Goal: Use online tool/utility: Utilize a website feature to perform a specific function

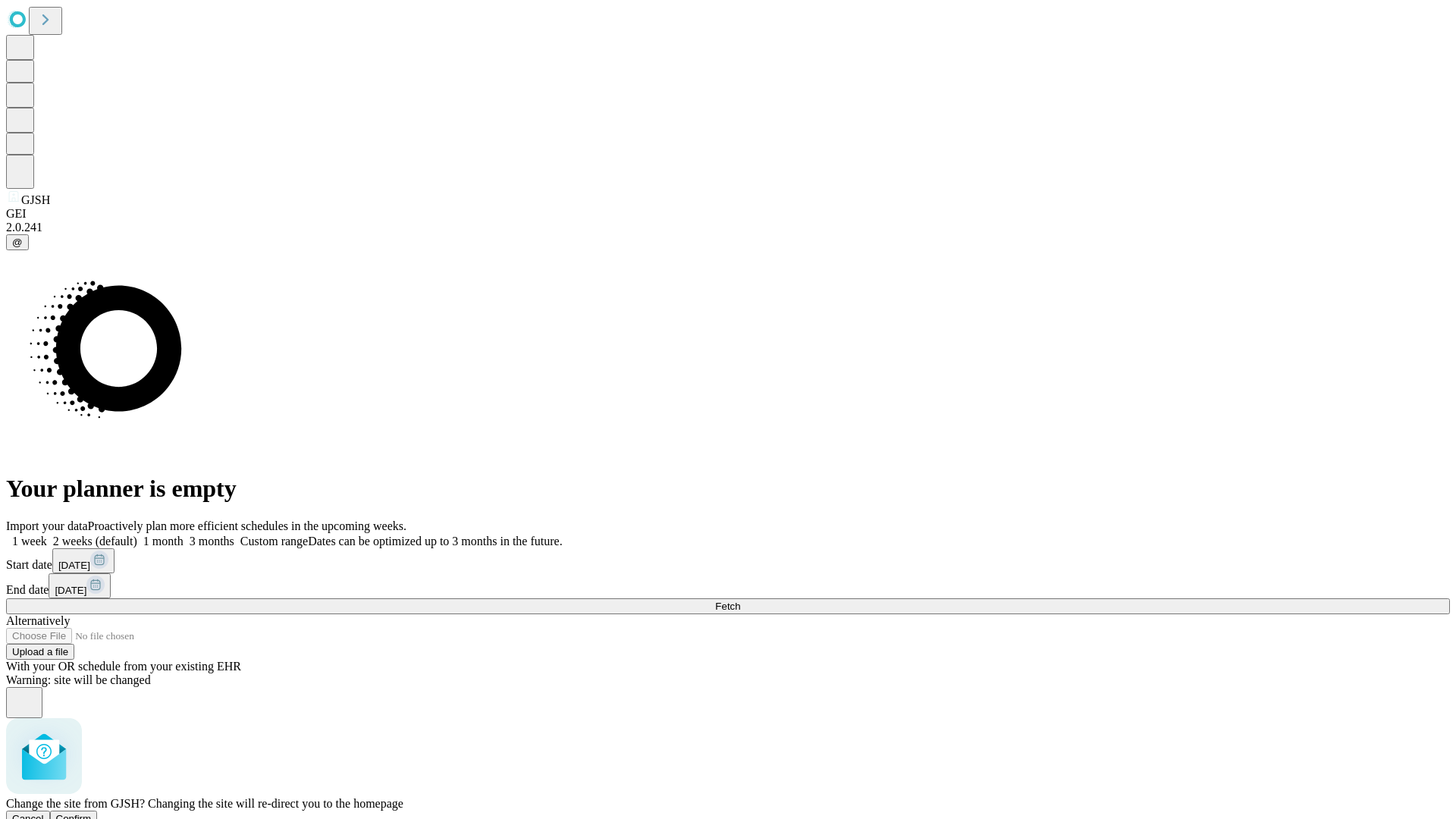
click at [92, 813] on span "Confirm" at bounding box center [74, 818] width 35 height 11
click at [184, 535] on label "1 month" at bounding box center [160, 541] width 46 height 13
click at [740, 600] on span "Fetch" at bounding box center [728, 605] width 25 height 11
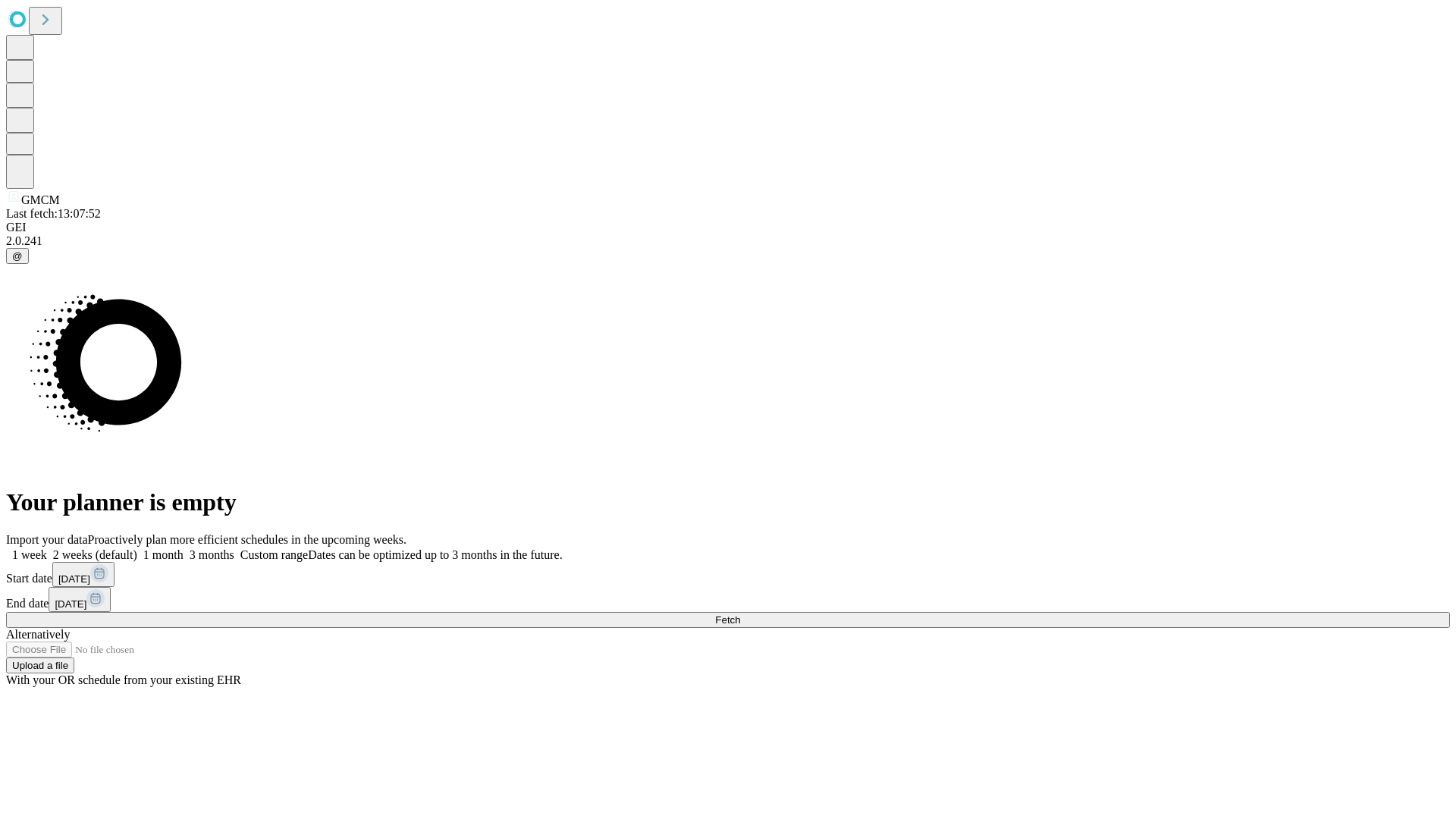
click at [184, 548] on label "1 month" at bounding box center [160, 554] width 46 height 13
click at [740, 614] on span "Fetch" at bounding box center [728, 620] width 25 height 11
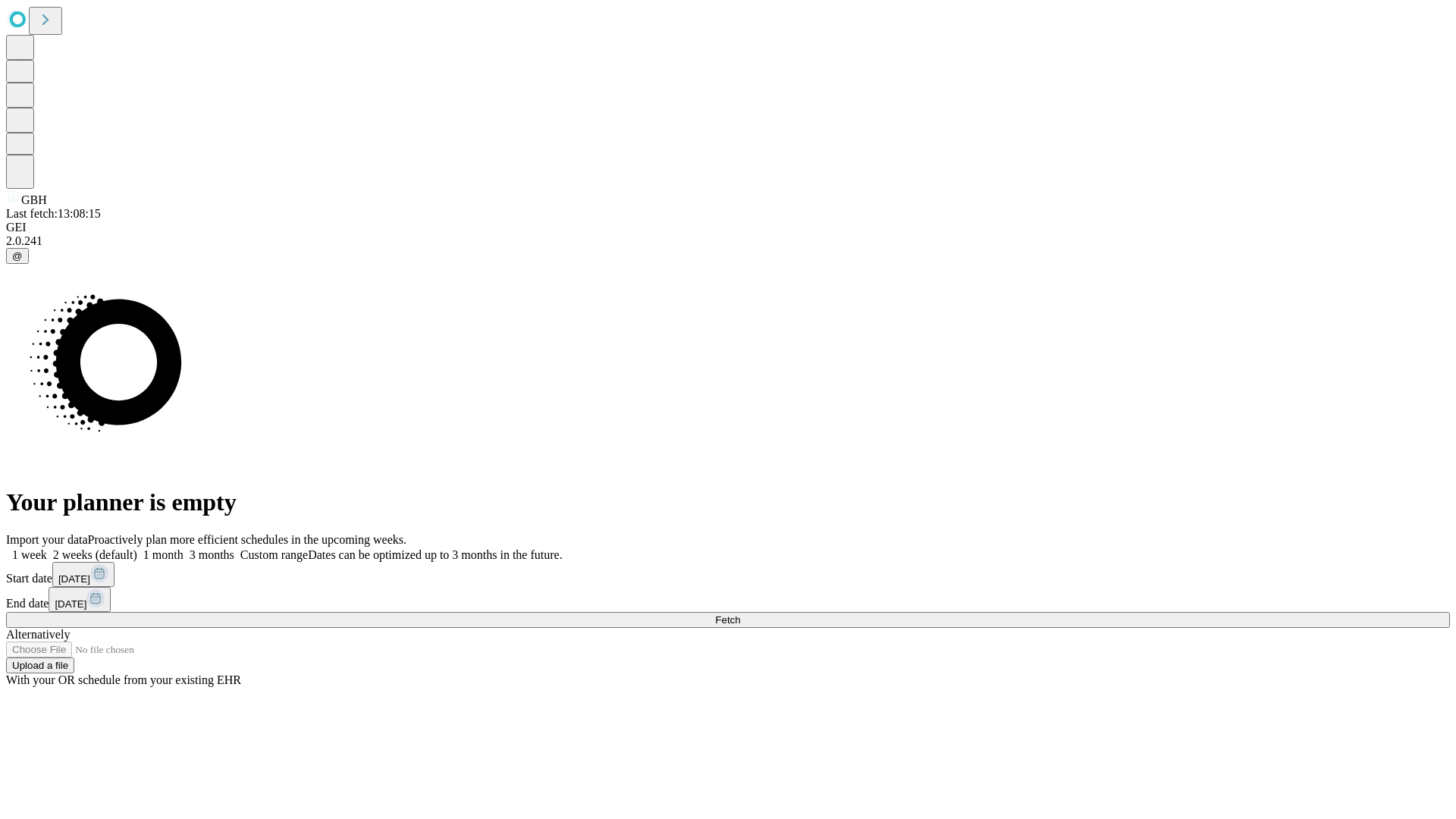
click at [184, 548] on label "1 month" at bounding box center [160, 554] width 46 height 13
click at [740, 614] on span "Fetch" at bounding box center [728, 620] width 25 height 11
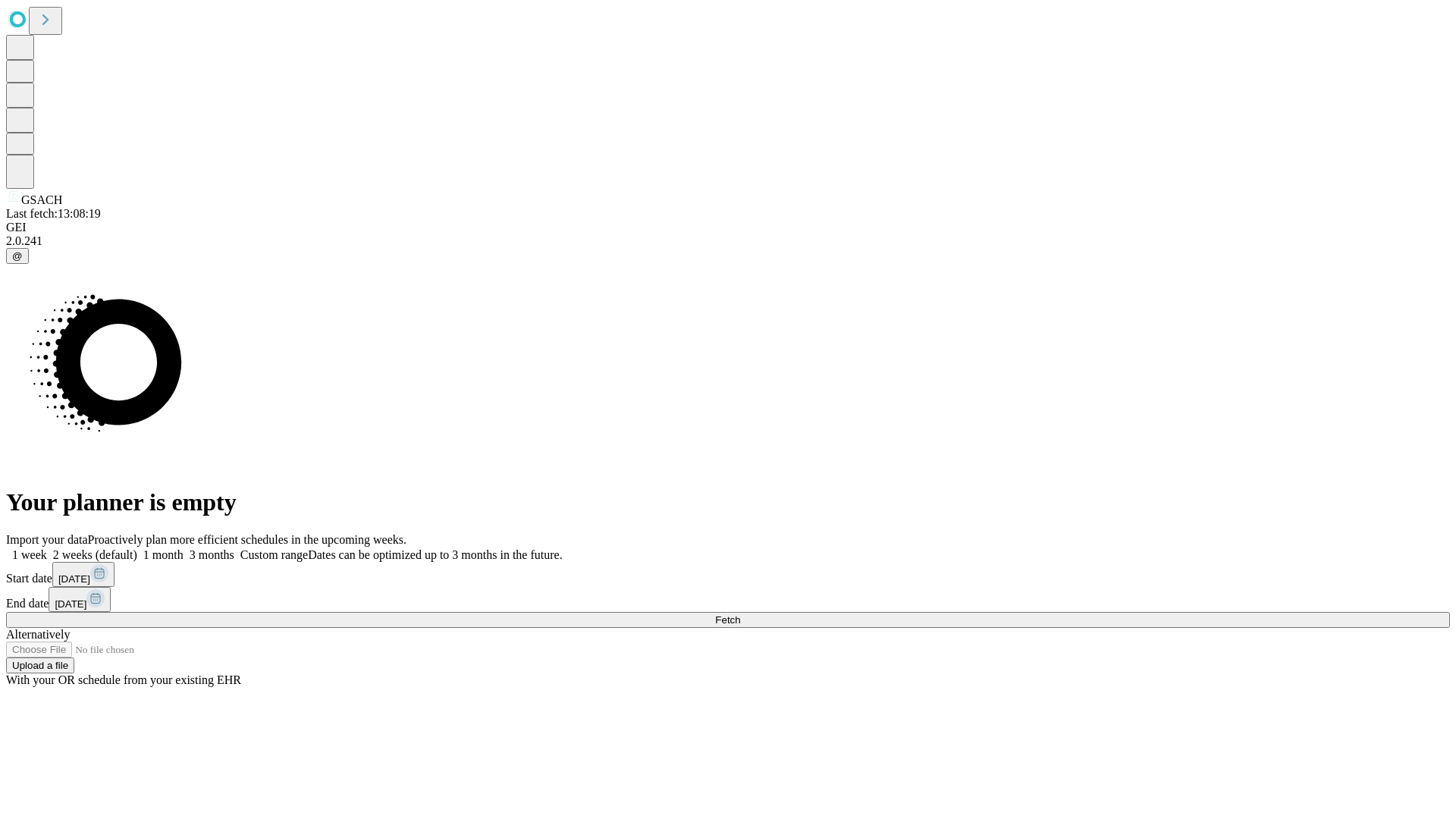
click at [184, 548] on label "1 month" at bounding box center [160, 554] width 46 height 13
click at [740, 614] on span "Fetch" at bounding box center [728, 620] width 25 height 11
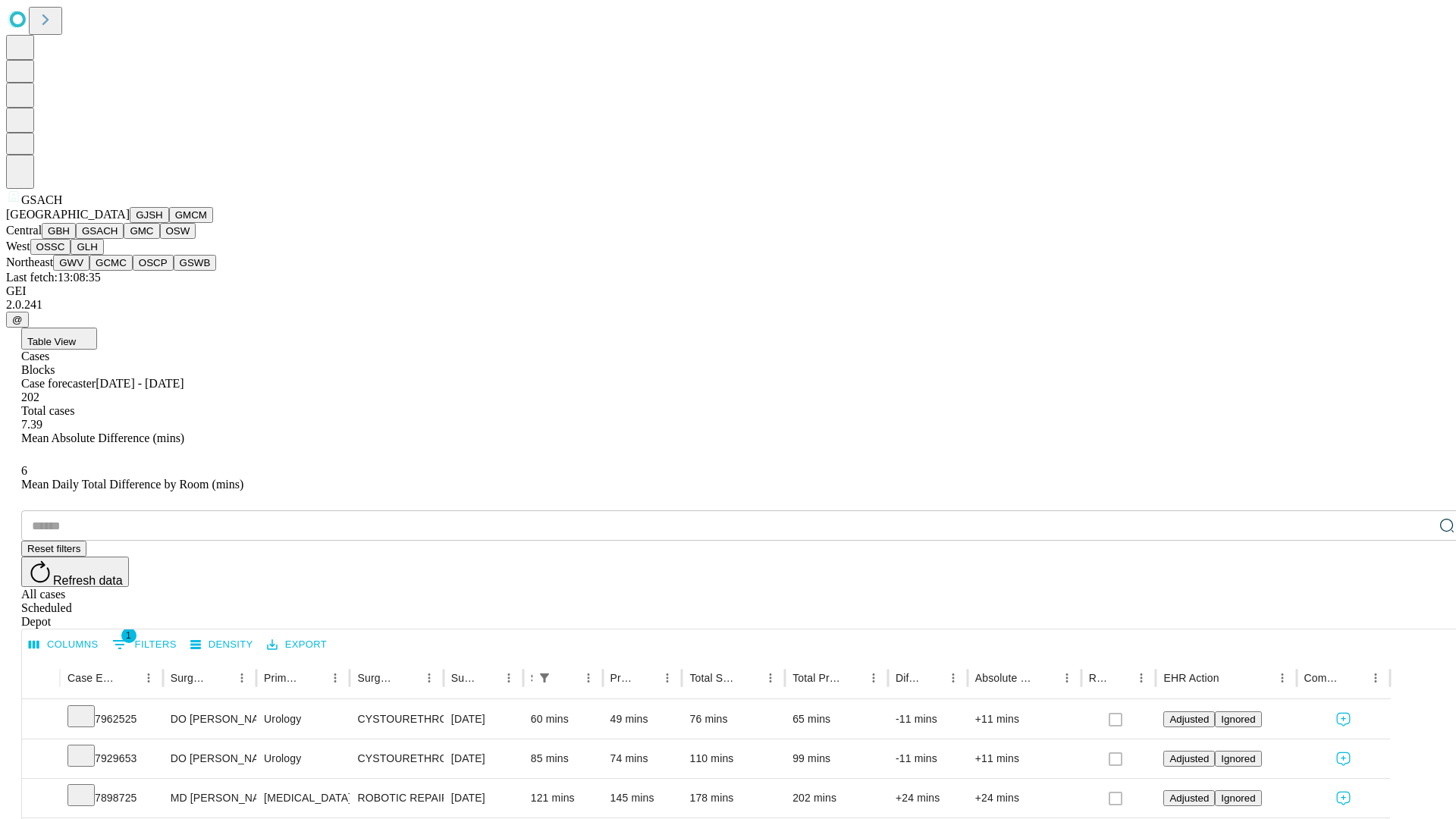
click at [124, 239] on button "GMC" at bounding box center [141, 231] width 35 height 16
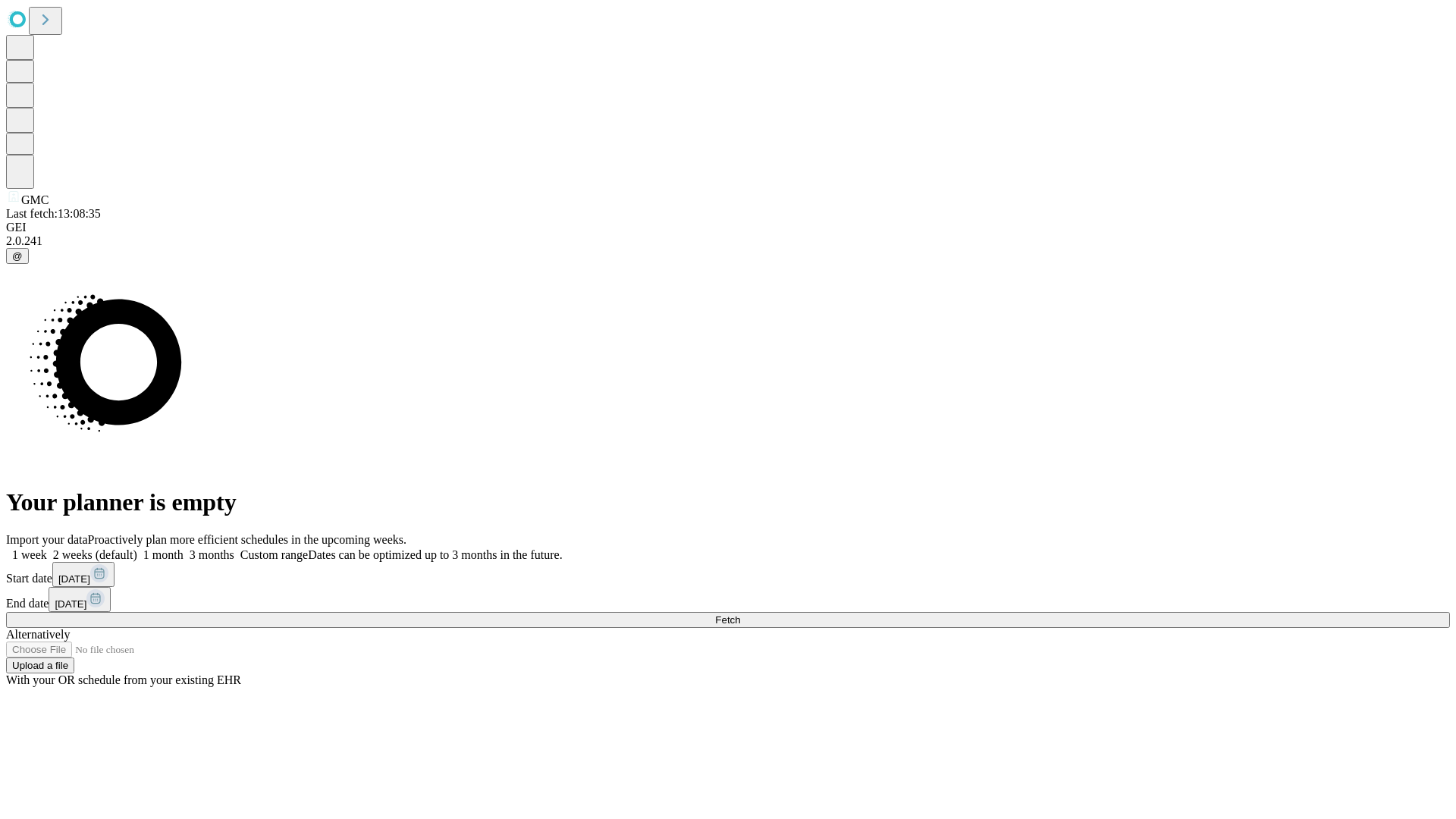
click at [184, 548] on label "1 month" at bounding box center [160, 554] width 46 height 13
click at [740, 614] on span "Fetch" at bounding box center [728, 620] width 25 height 11
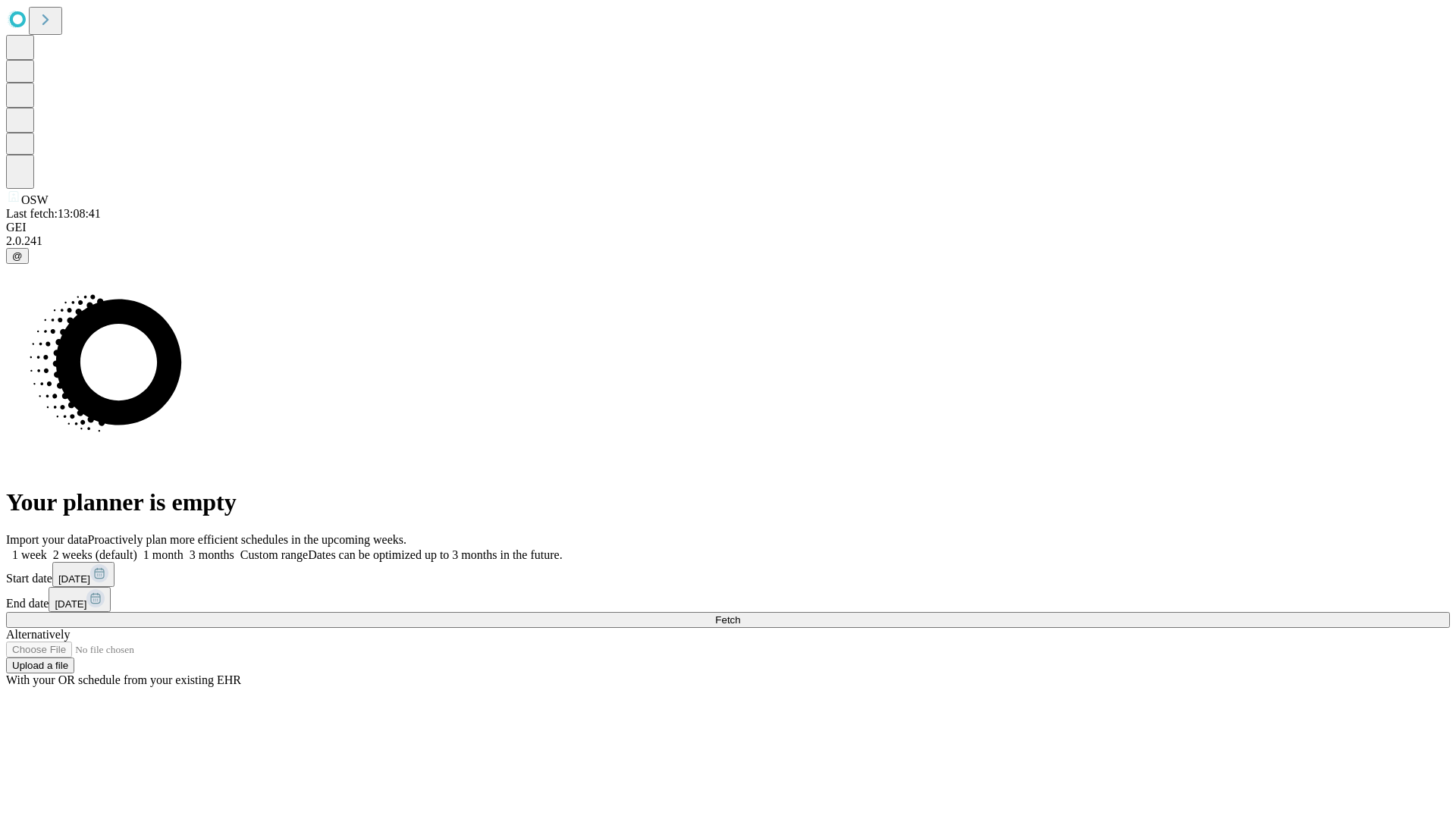
click at [184, 548] on label "1 month" at bounding box center [160, 554] width 46 height 13
click at [740, 614] on span "Fetch" at bounding box center [728, 620] width 25 height 11
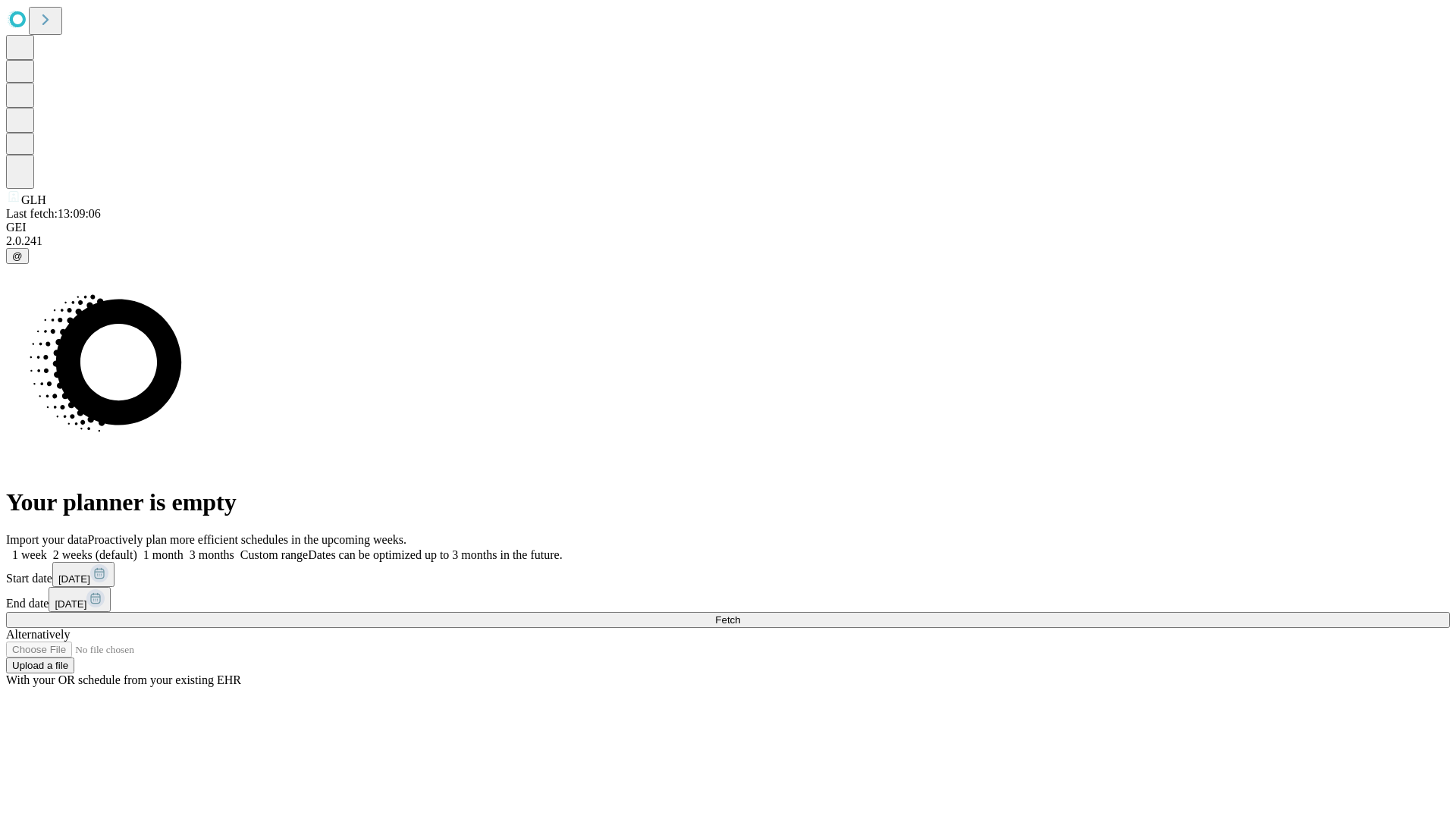
click at [184, 548] on label "1 month" at bounding box center [160, 554] width 46 height 13
click at [740, 614] on span "Fetch" at bounding box center [728, 620] width 25 height 11
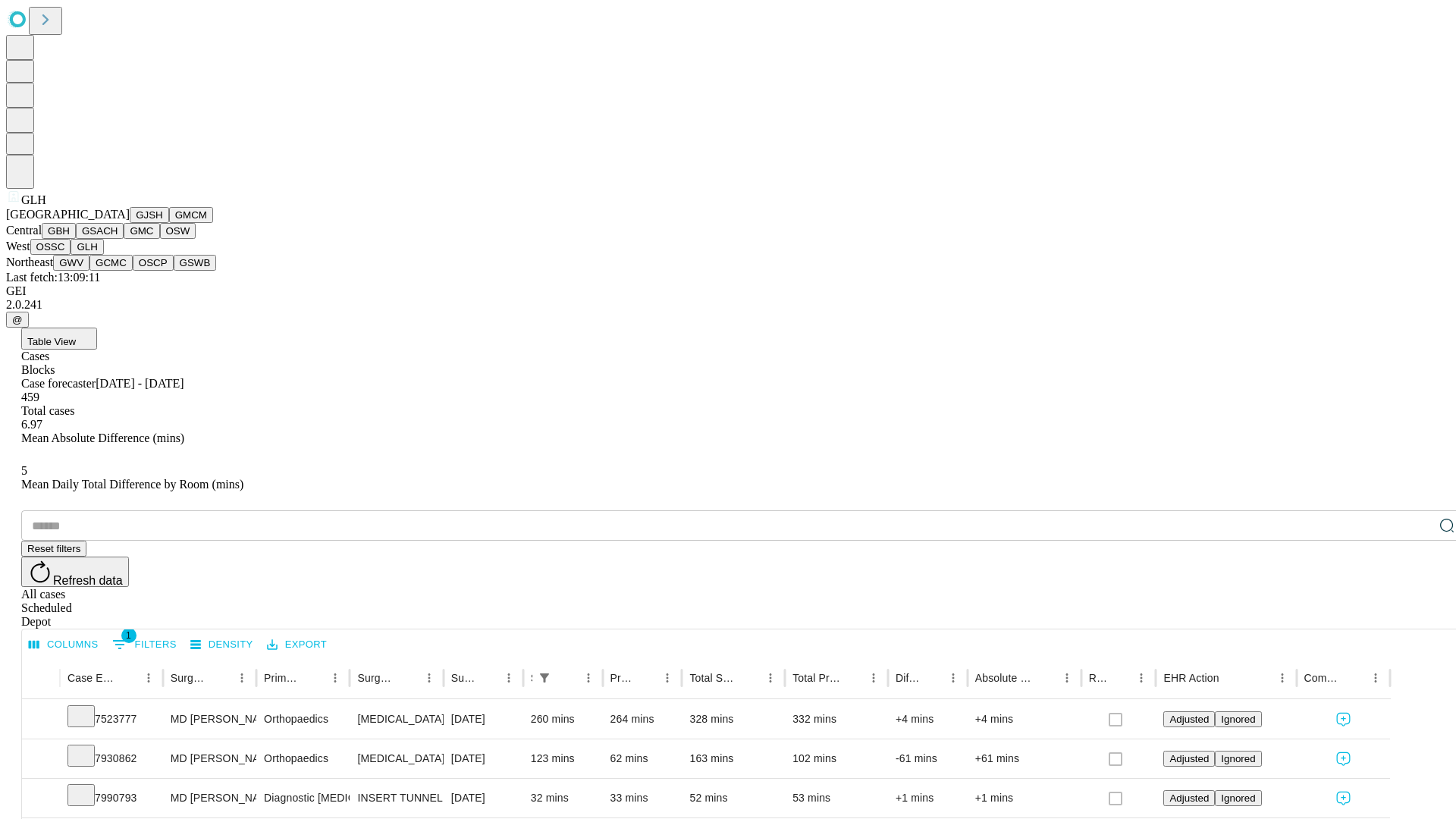
click at [89, 271] on button "GWV" at bounding box center [71, 263] width 36 height 16
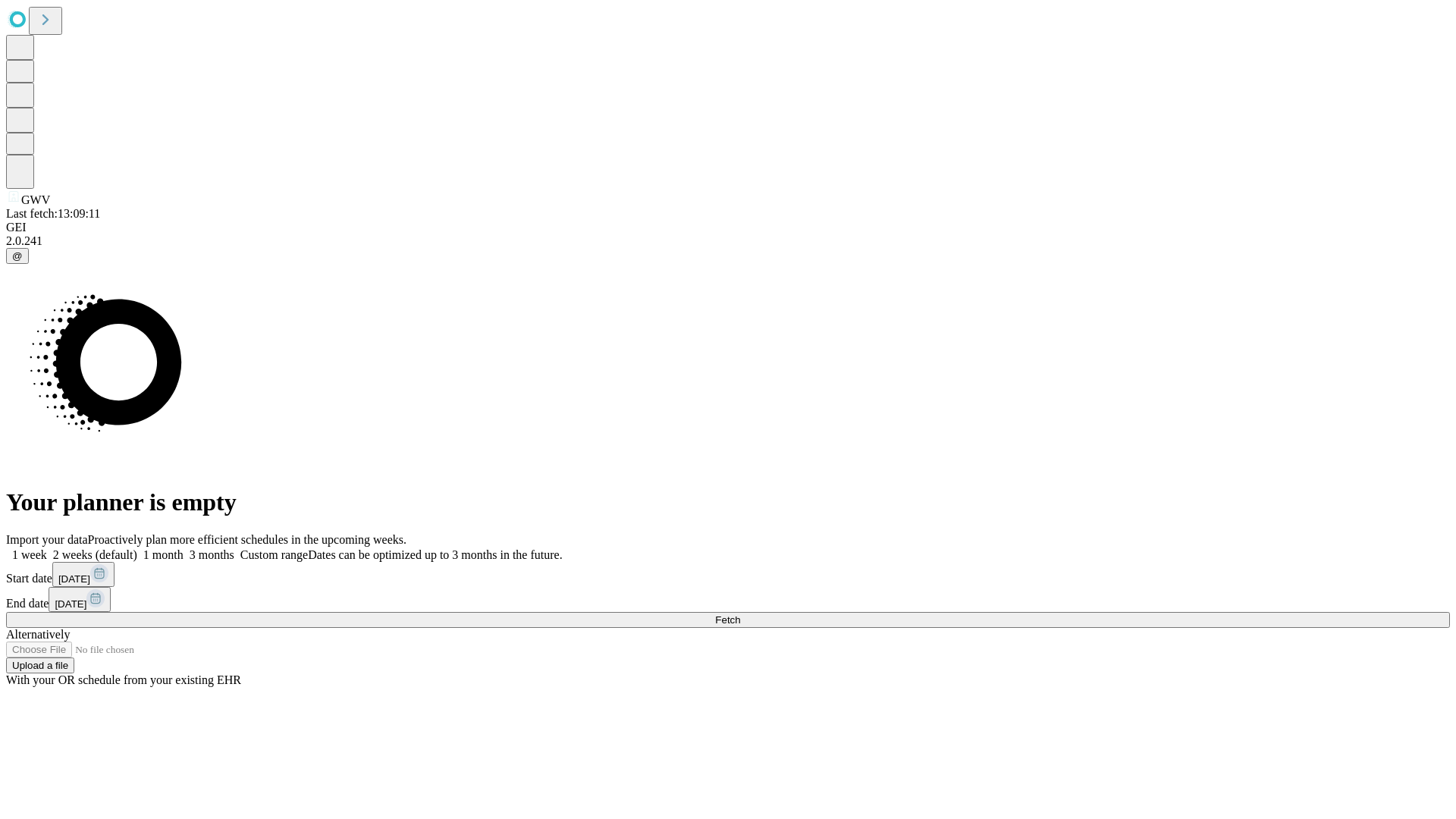
click at [184, 548] on label "1 month" at bounding box center [160, 554] width 46 height 13
click at [740, 614] on span "Fetch" at bounding box center [728, 620] width 25 height 11
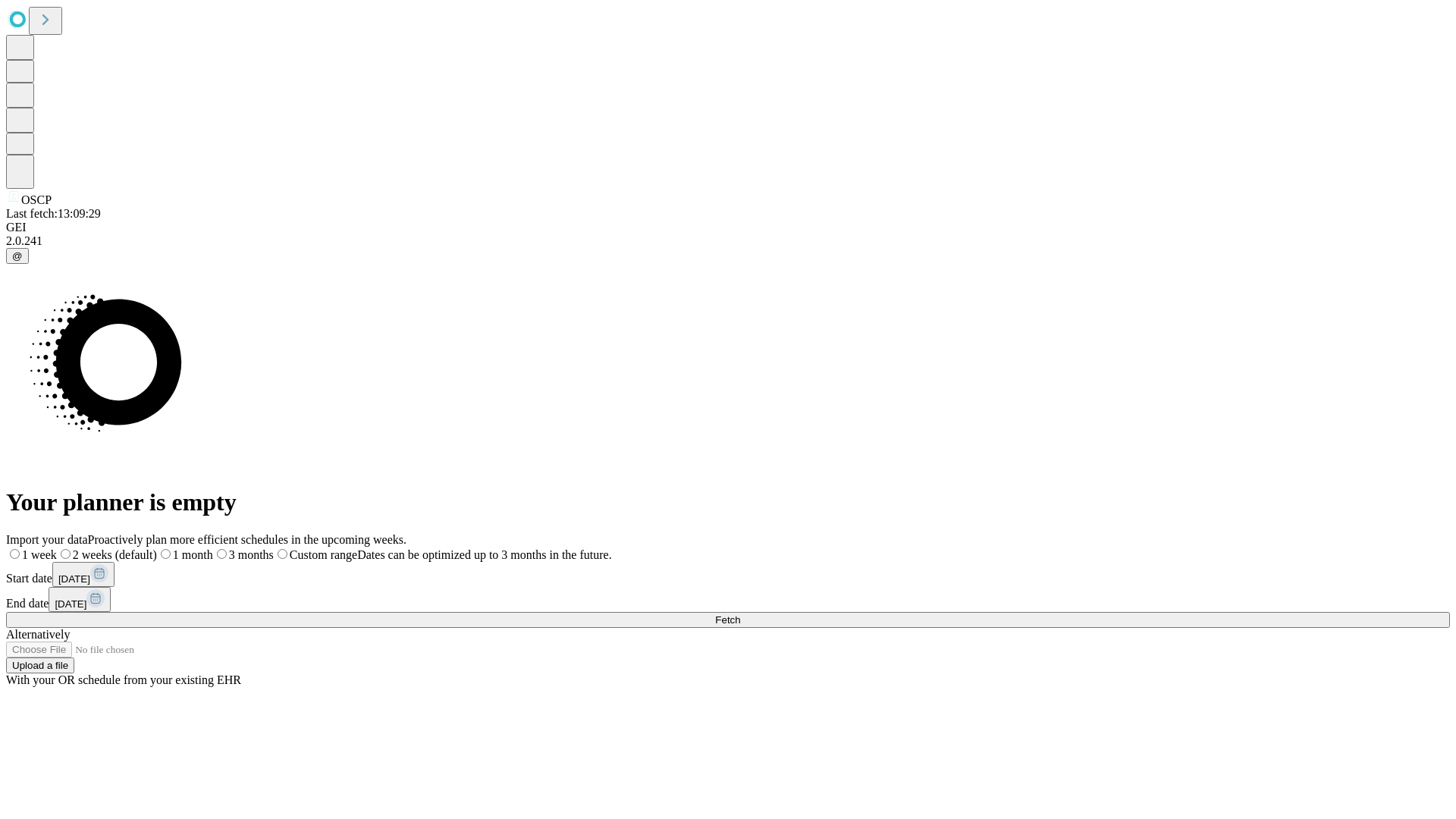
click at [213, 548] on label "1 month" at bounding box center [185, 554] width 57 height 13
click at [740, 614] on span "Fetch" at bounding box center [728, 620] width 25 height 11
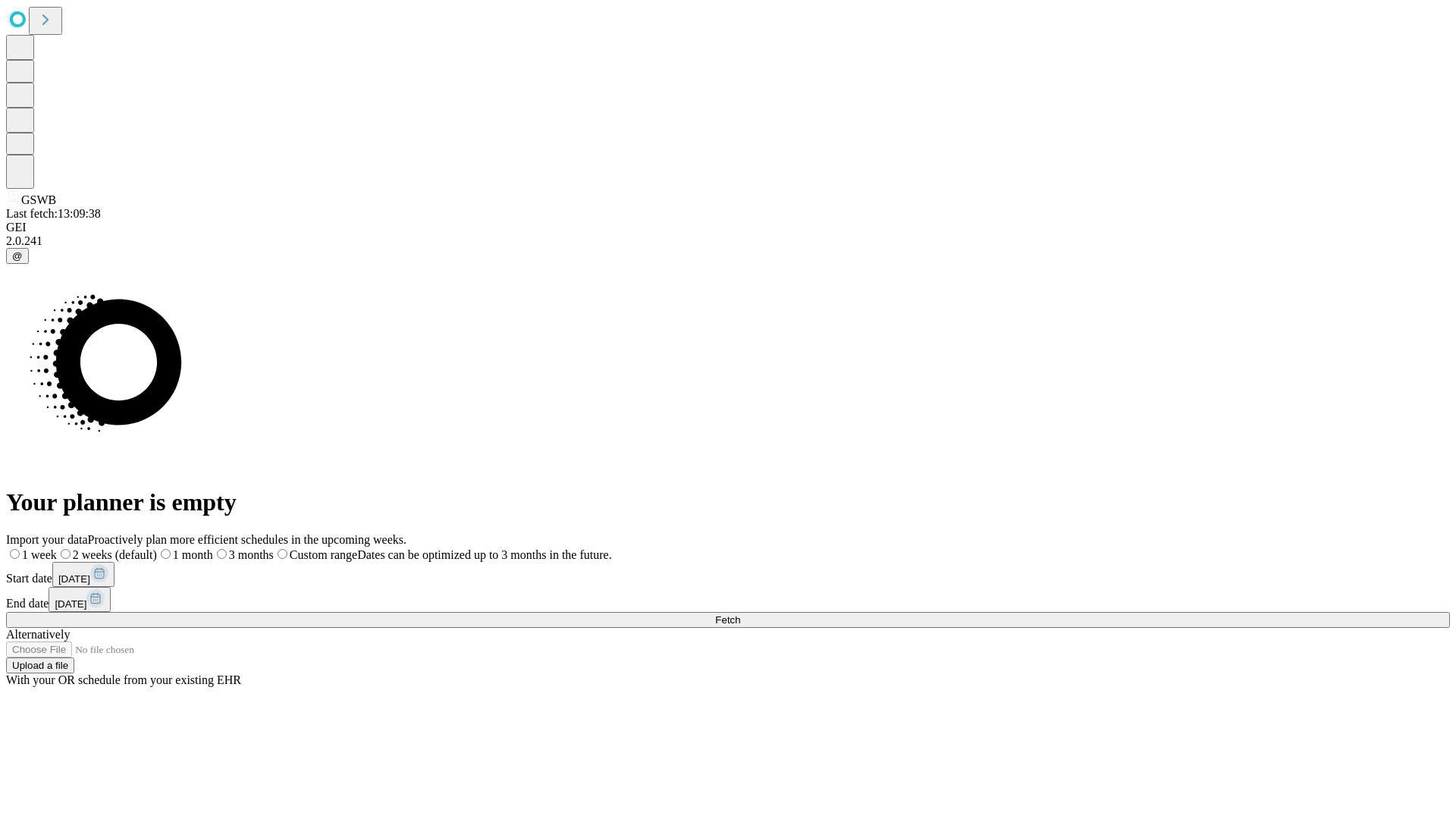
click at [213, 548] on label "1 month" at bounding box center [185, 554] width 57 height 13
click at [740, 614] on span "Fetch" at bounding box center [728, 620] width 25 height 11
